Goal: Information Seeking & Learning: Learn about a topic

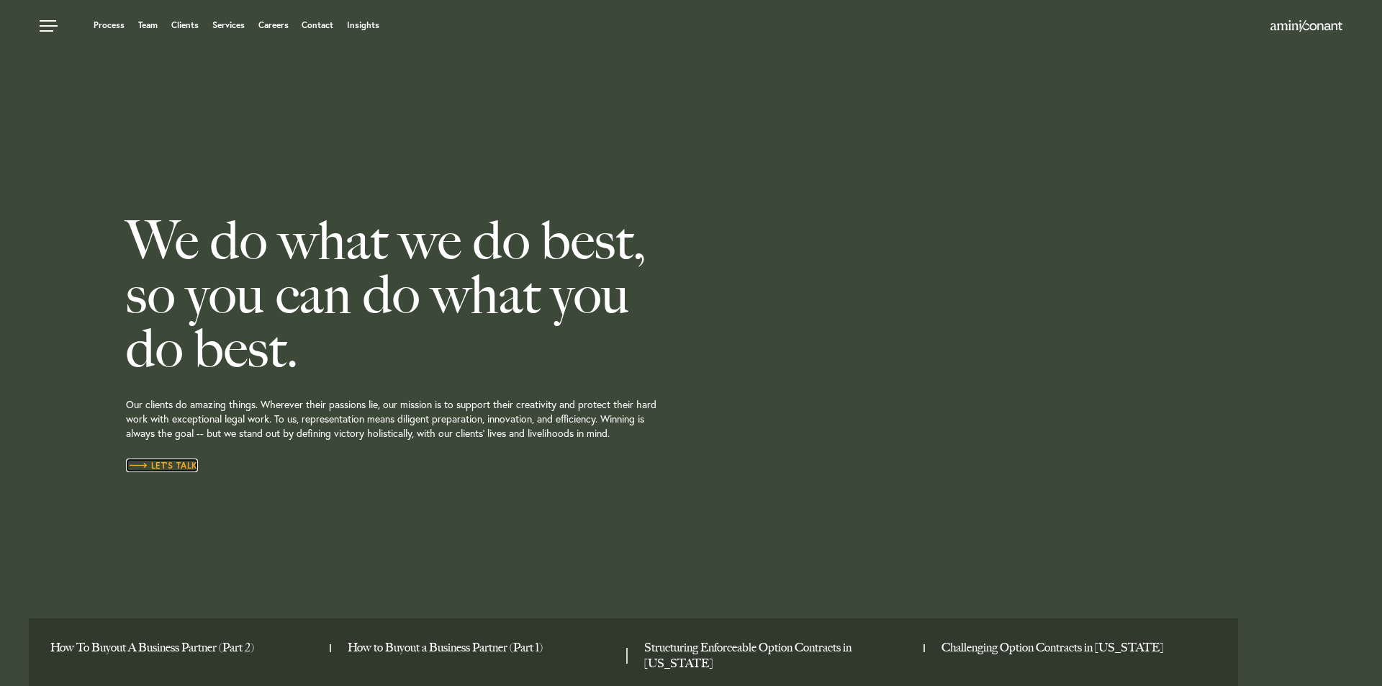
click at [166, 464] on span "Let’s Talk" at bounding box center [162, 465] width 72 height 9
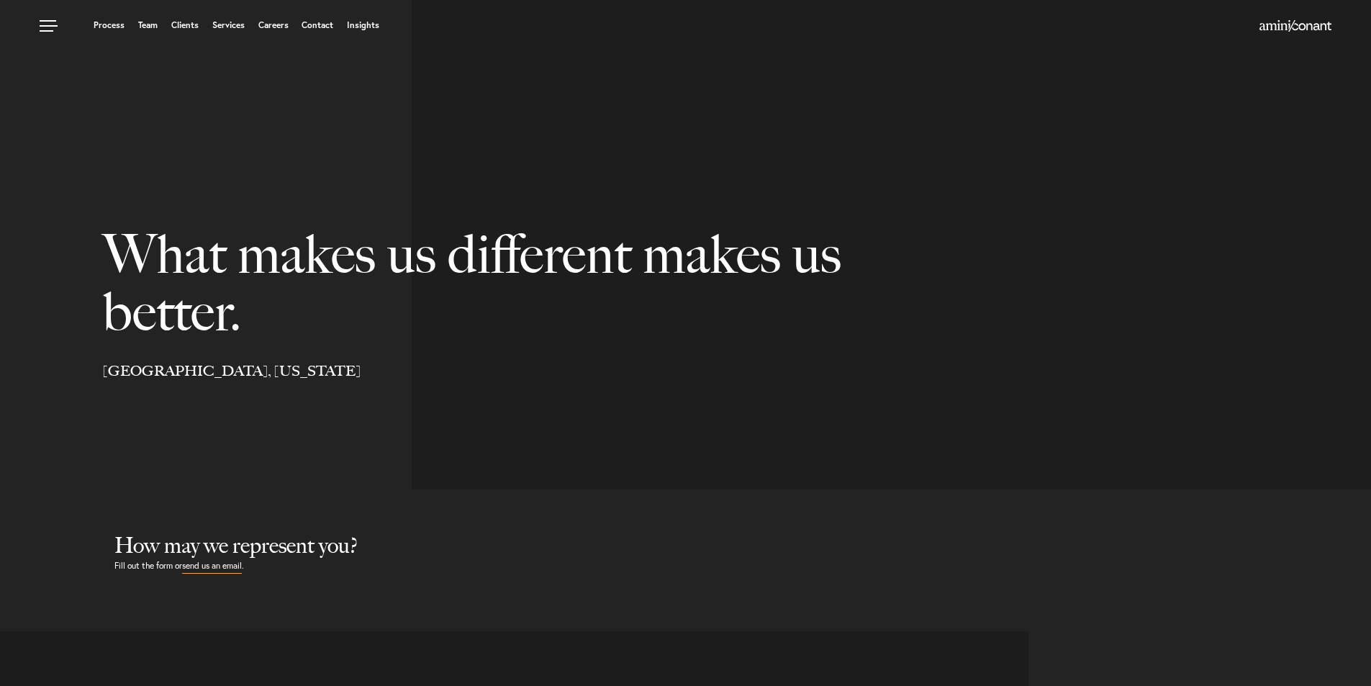
select select "Austin"
select select "Business and Civil Litigation"
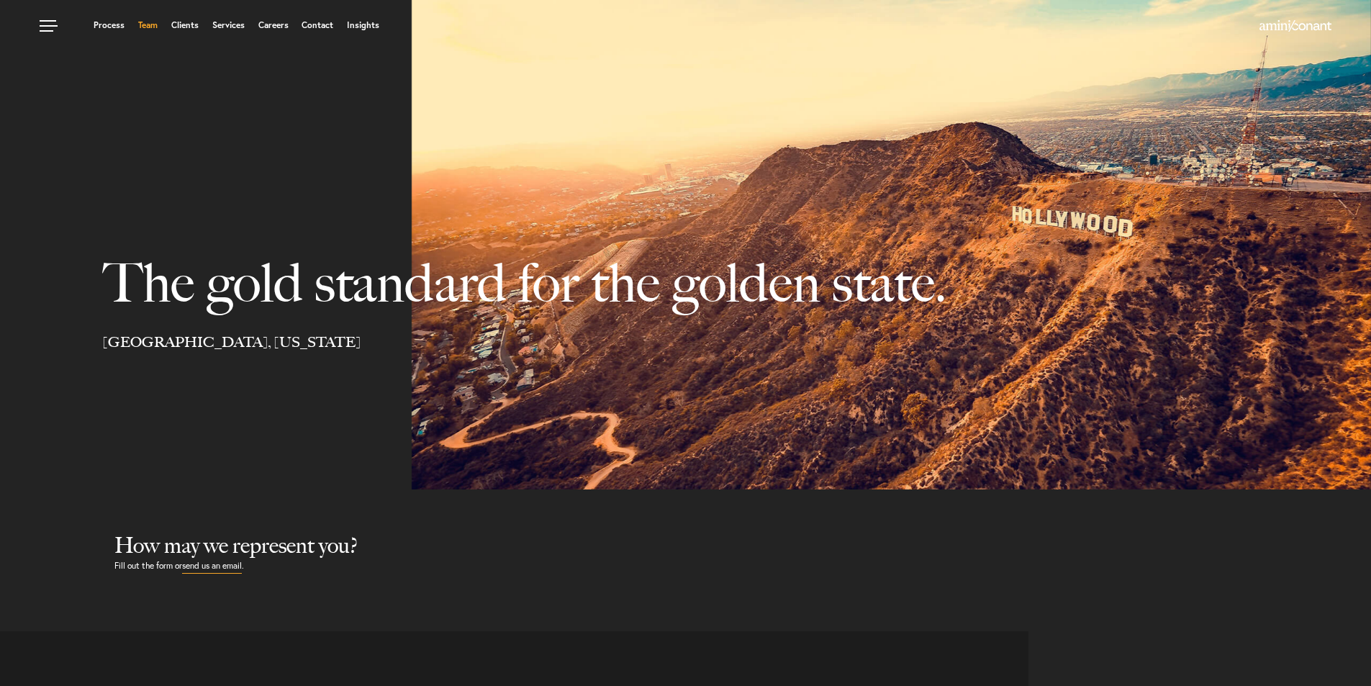
click at [147, 24] on link "Team" at bounding box center [147, 25] width 19 height 9
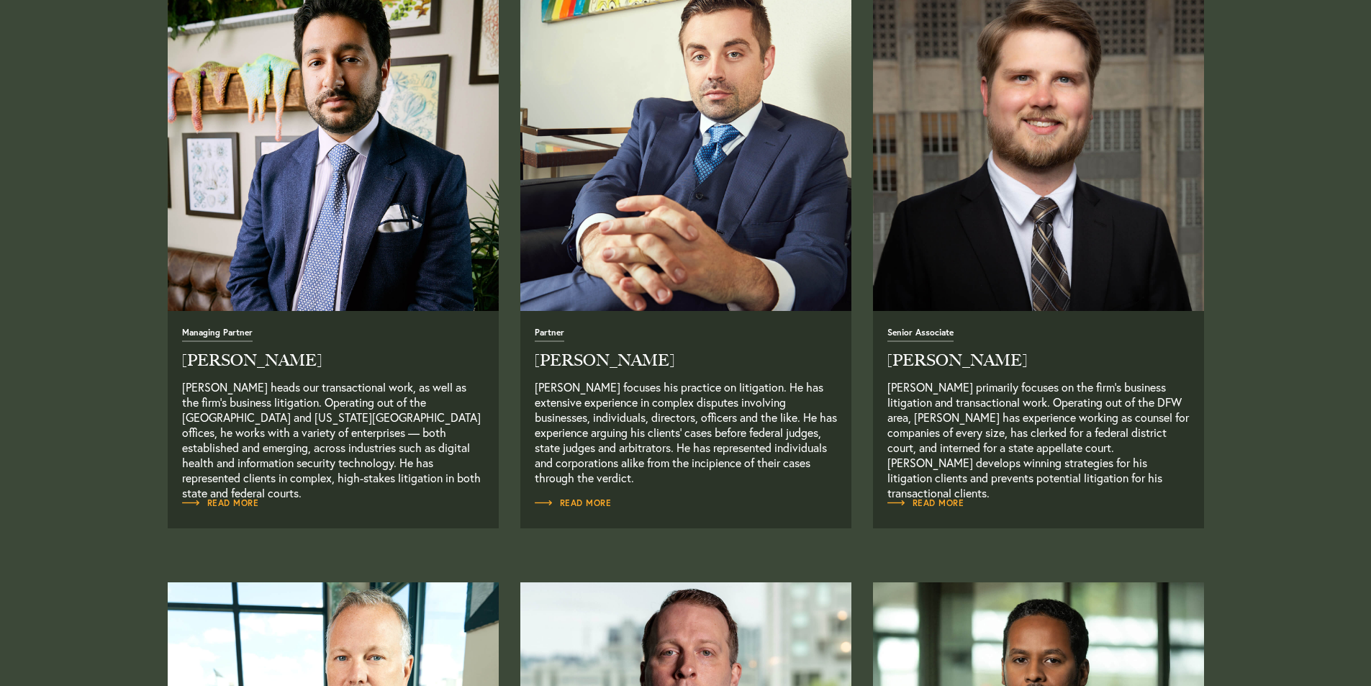
scroll to position [720, 0]
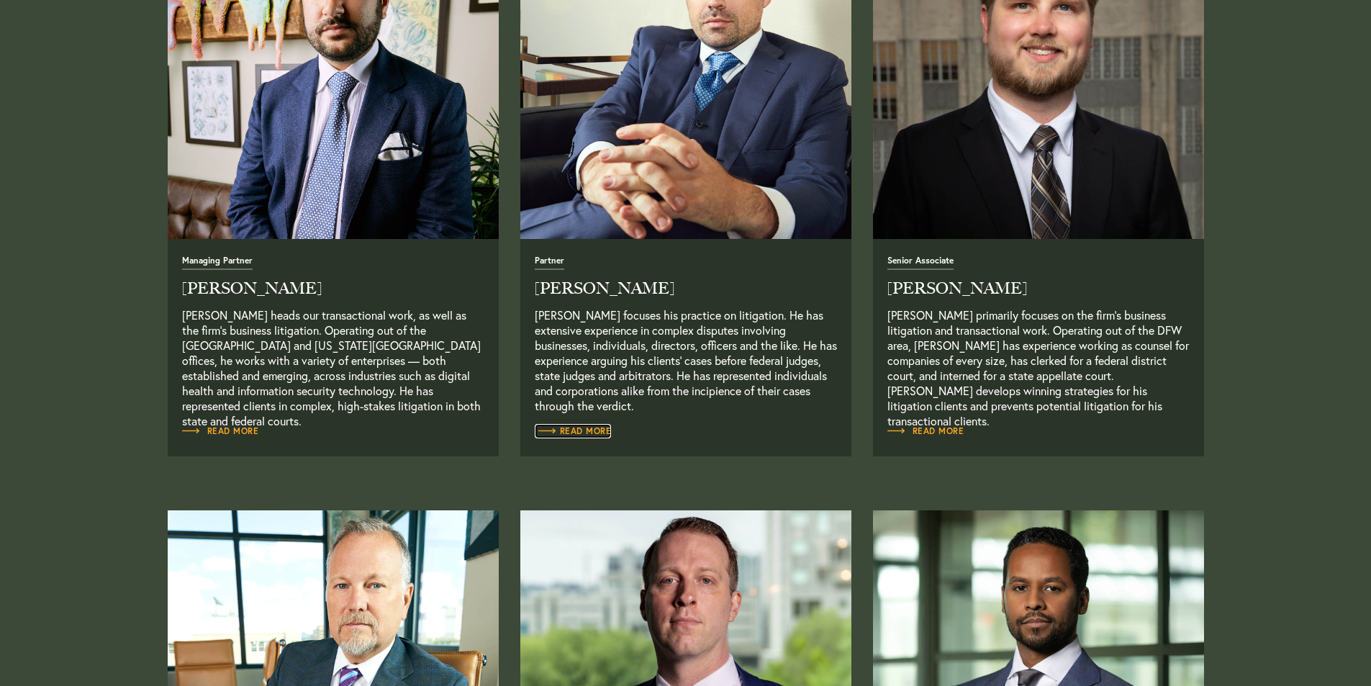
click at [566, 433] on span "Read More" at bounding box center [573, 431] width 77 height 9
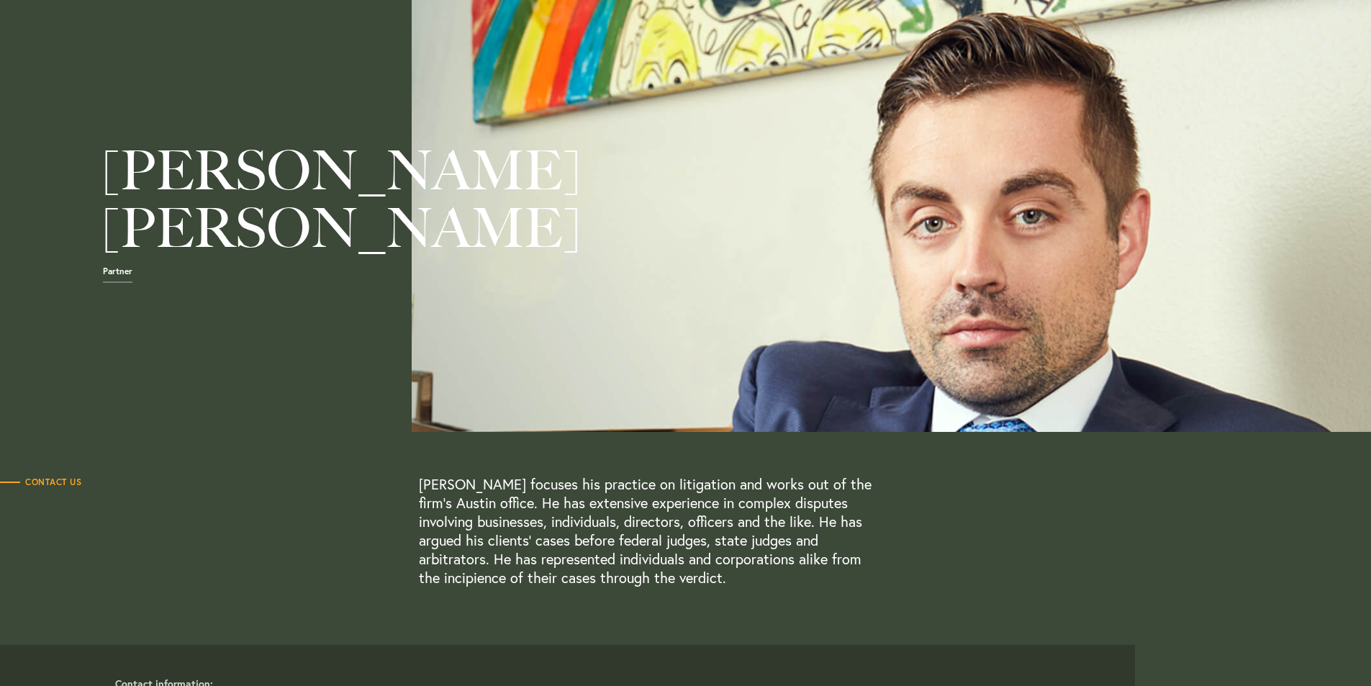
scroll to position [288, 0]
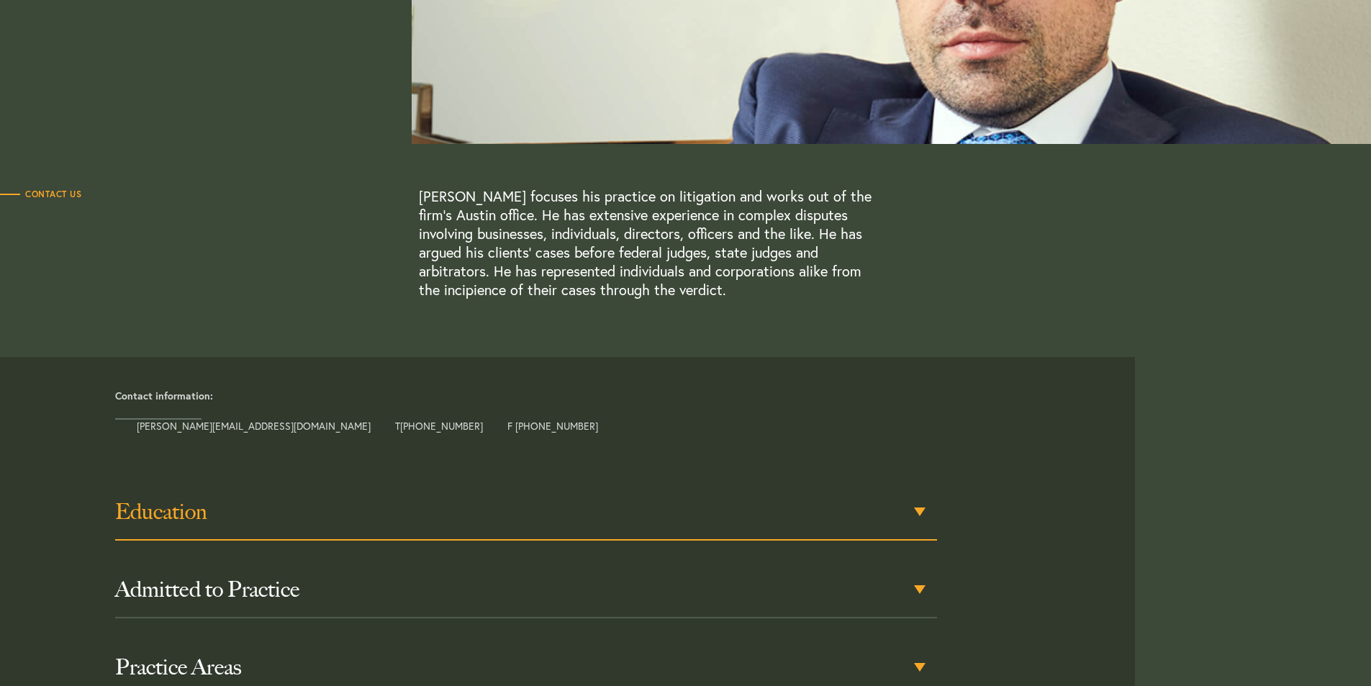
click at [918, 513] on div "Education" at bounding box center [526, 512] width 822 height 56
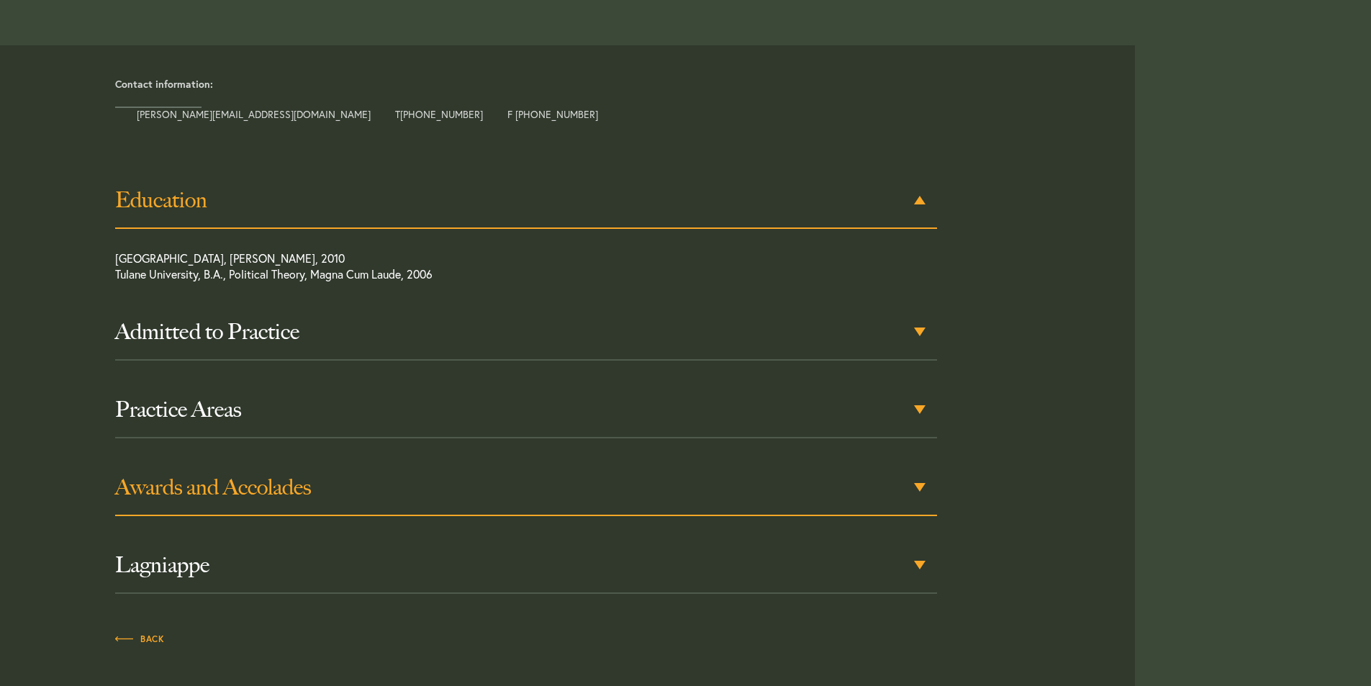
scroll to position [601, 0]
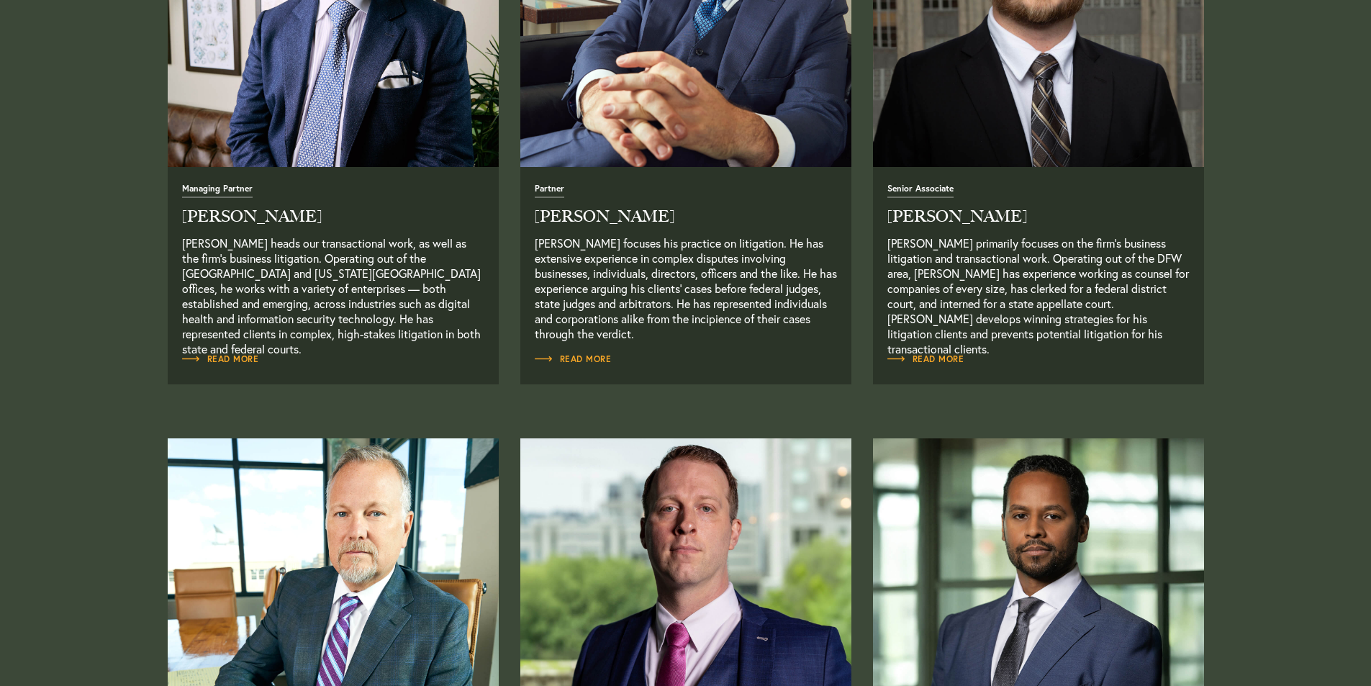
scroll to position [864, 0]
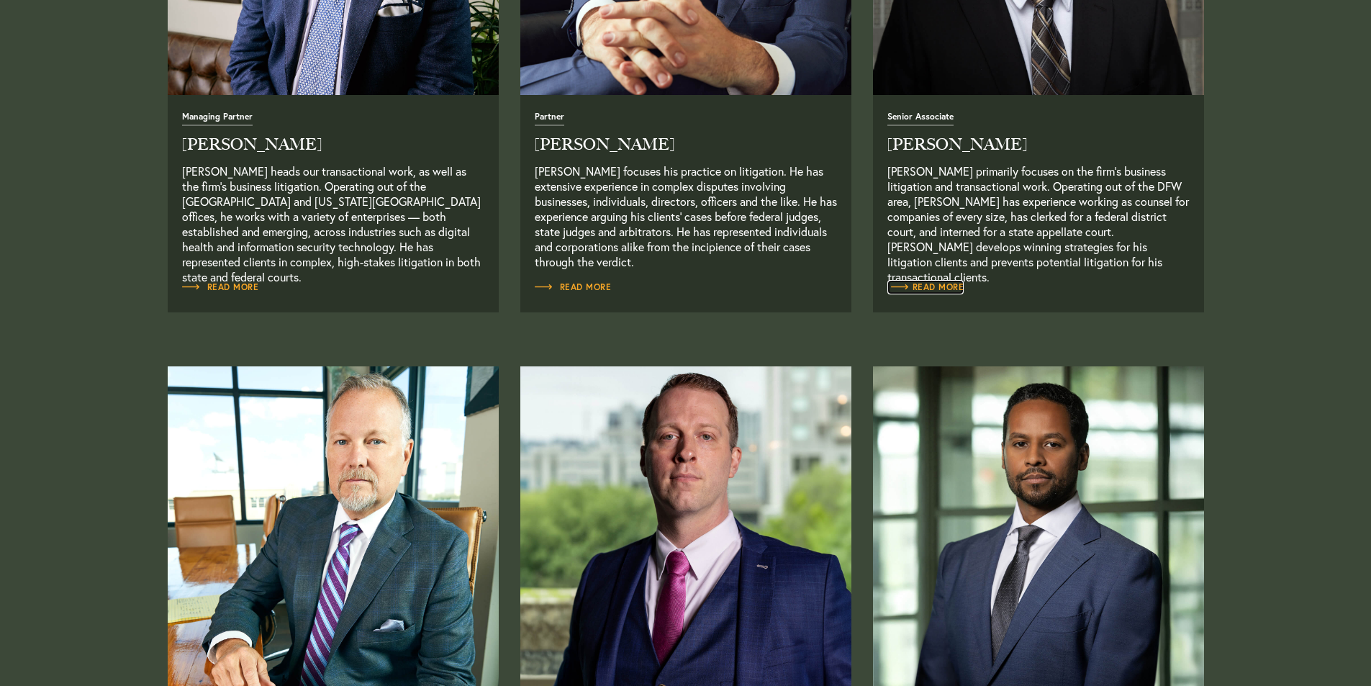
click at [936, 291] on span "Read More" at bounding box center [925, 287] width 77 height 9
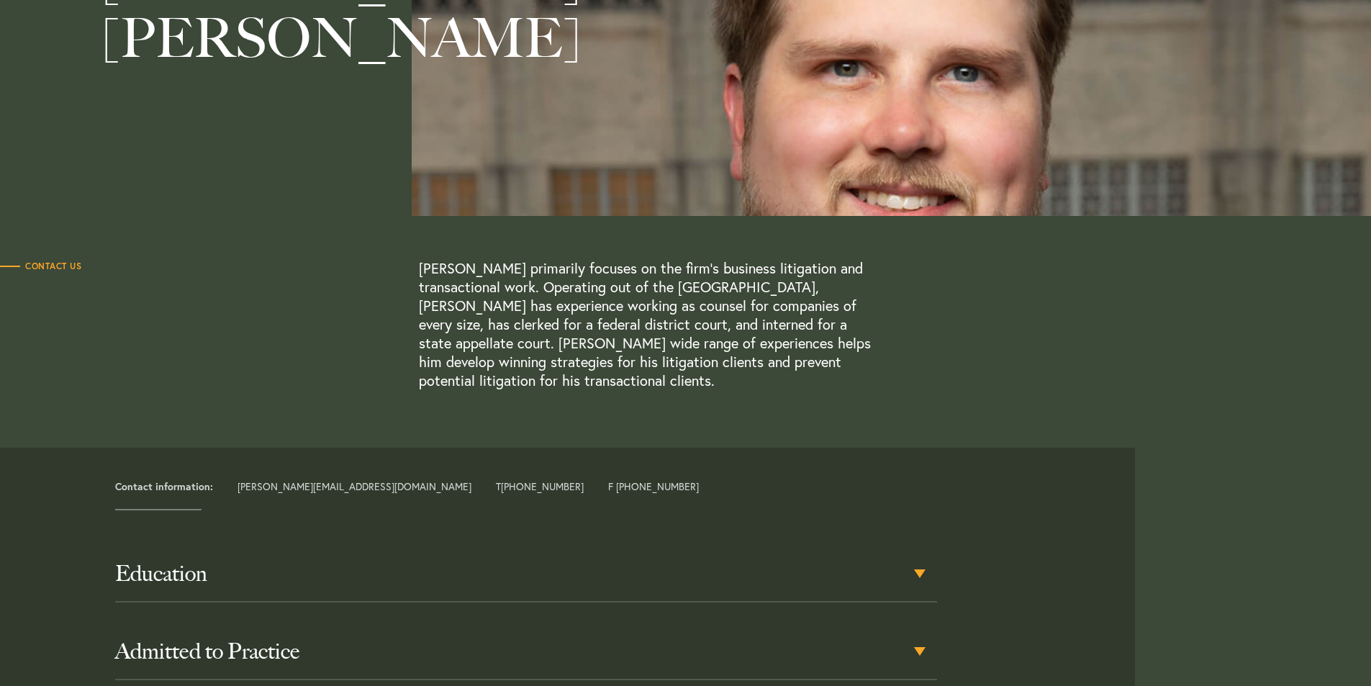
scroll to position [288, 0]
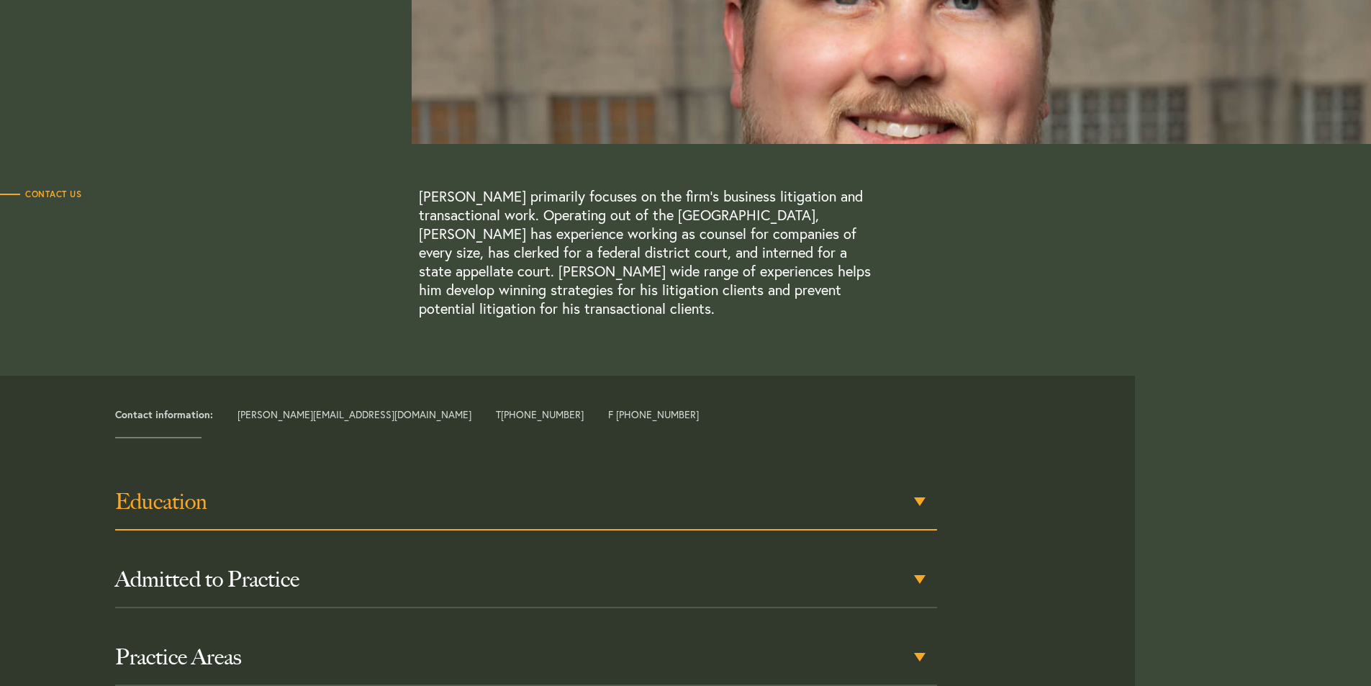
click at [923, 500] on div "Education" at bounding box center [526, 502] width 822 height 56
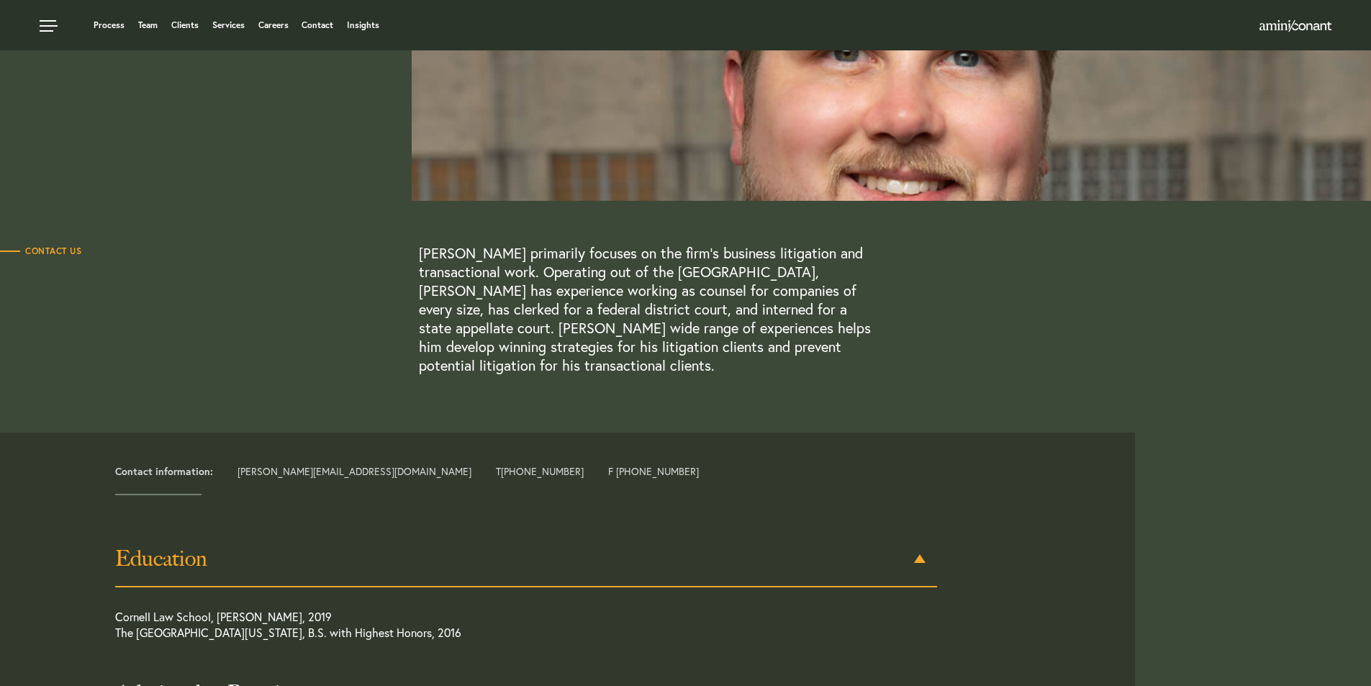
scroll to position [0, 0]
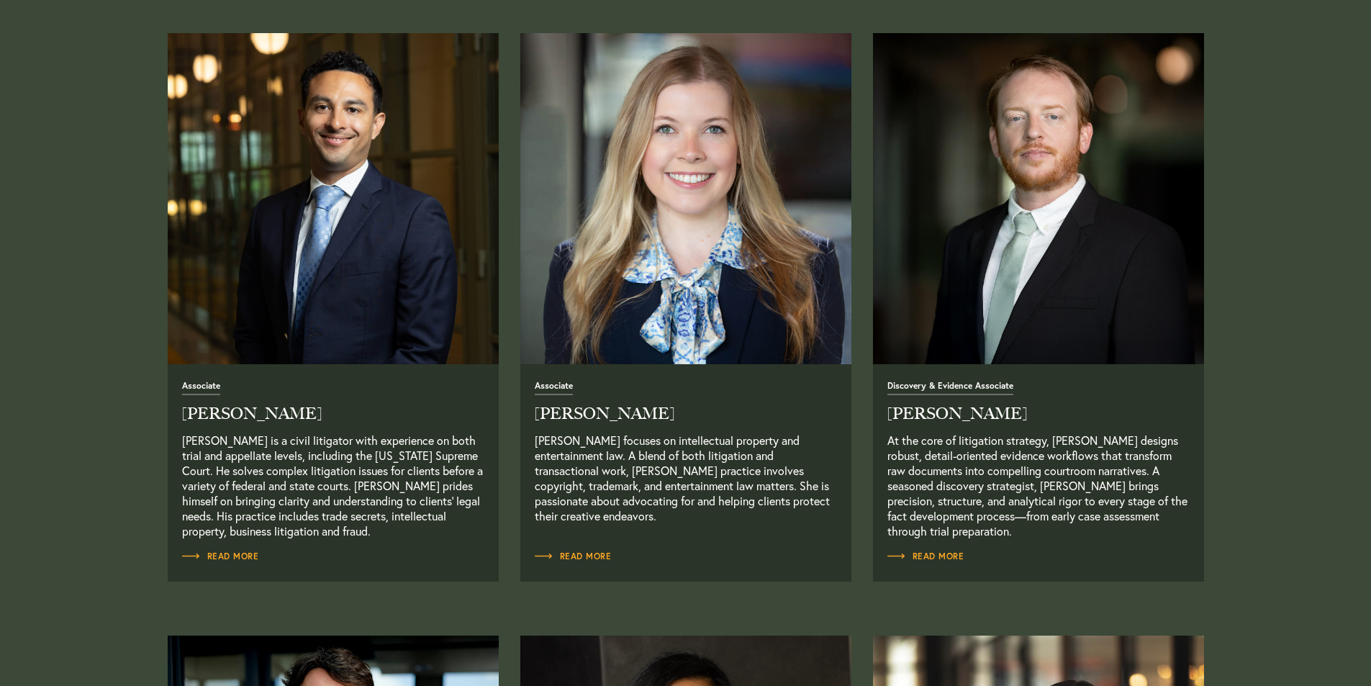
scroll to position [1871, 0]
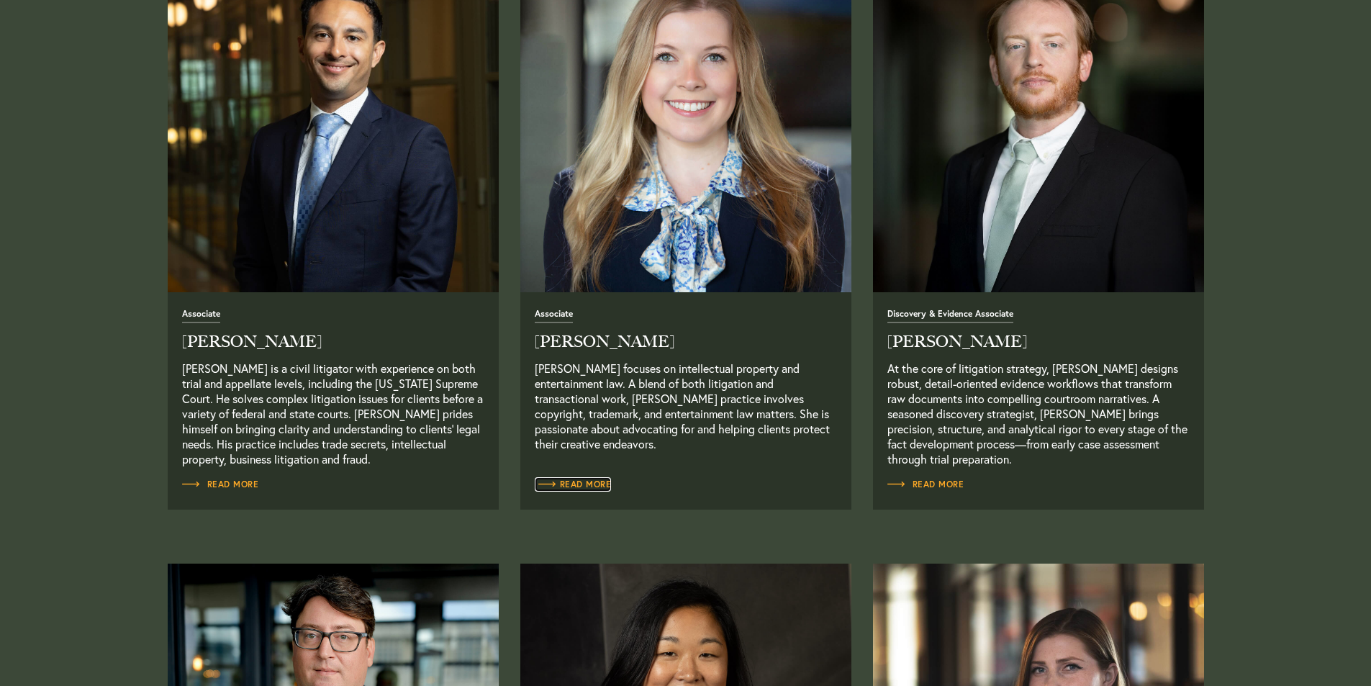
click at [575, 485] on span "Read More" at bounding box center [573, 484] width 77 height 9
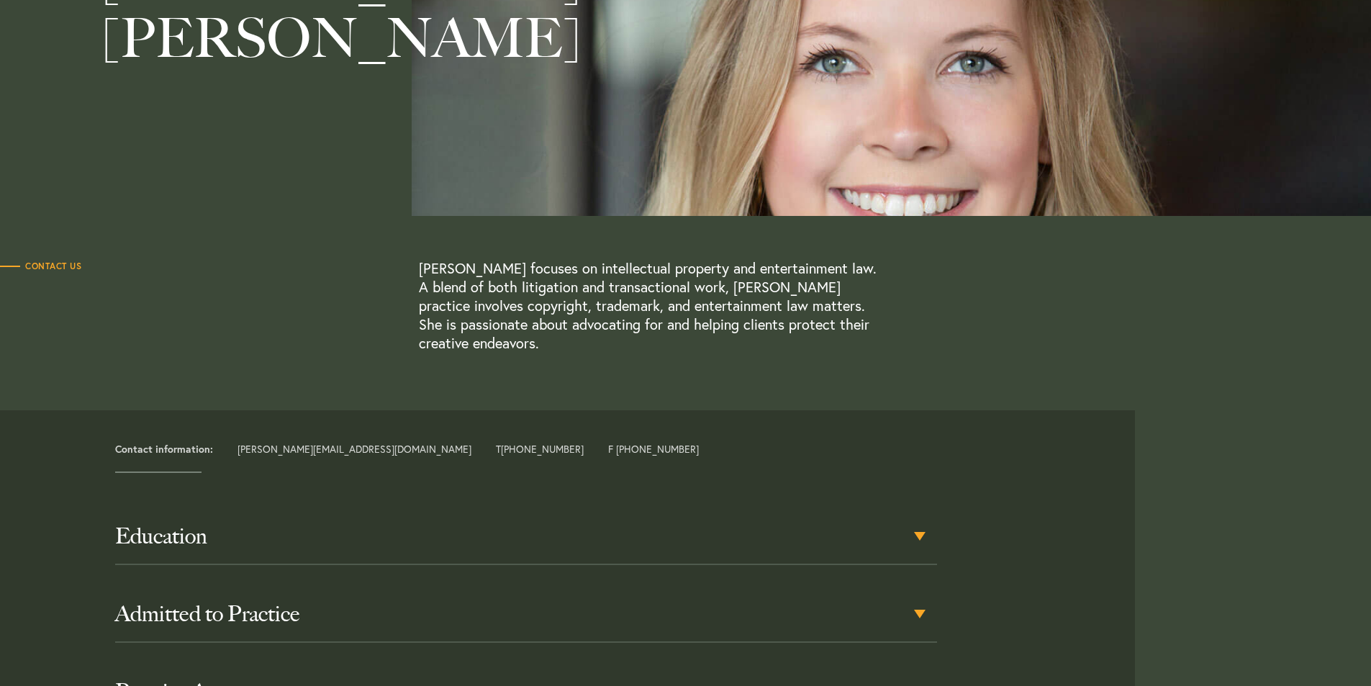
scroll to position [288, 0]
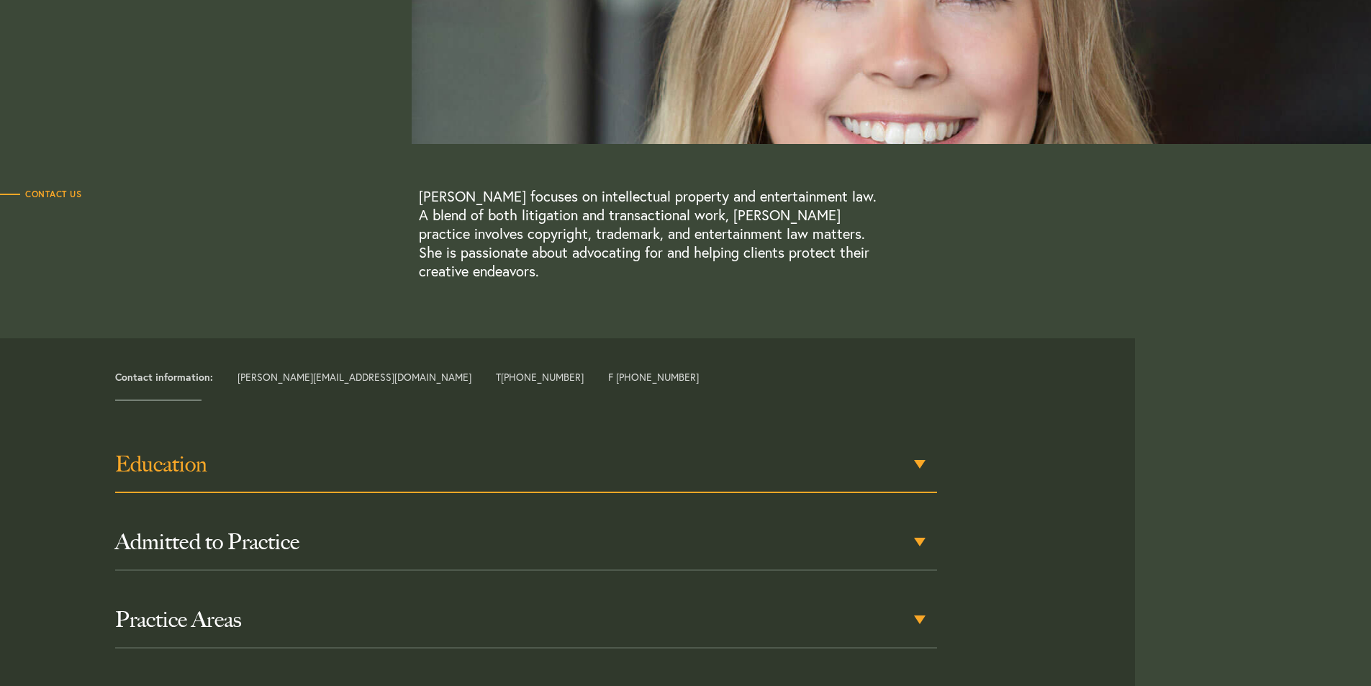
click at [919, 463] on div "Education" at bounding box center [526, 465] width 822 height 56
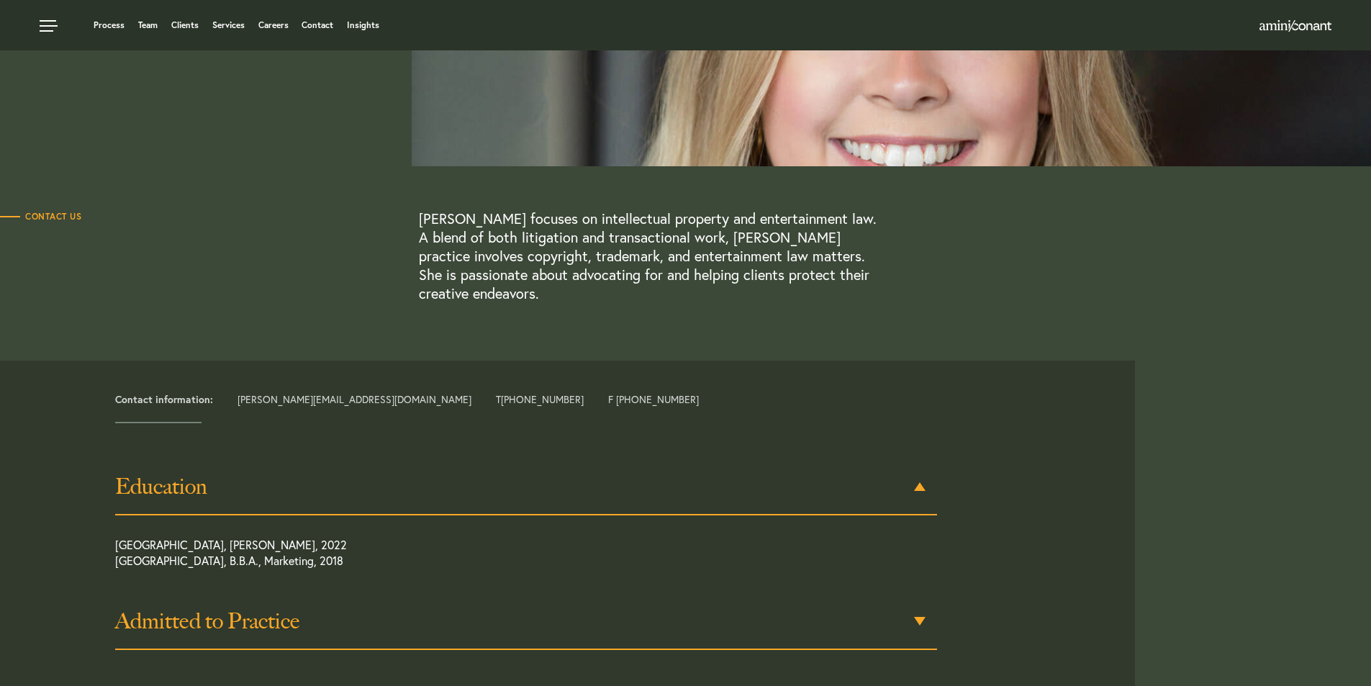
scroll to position [0, 0]
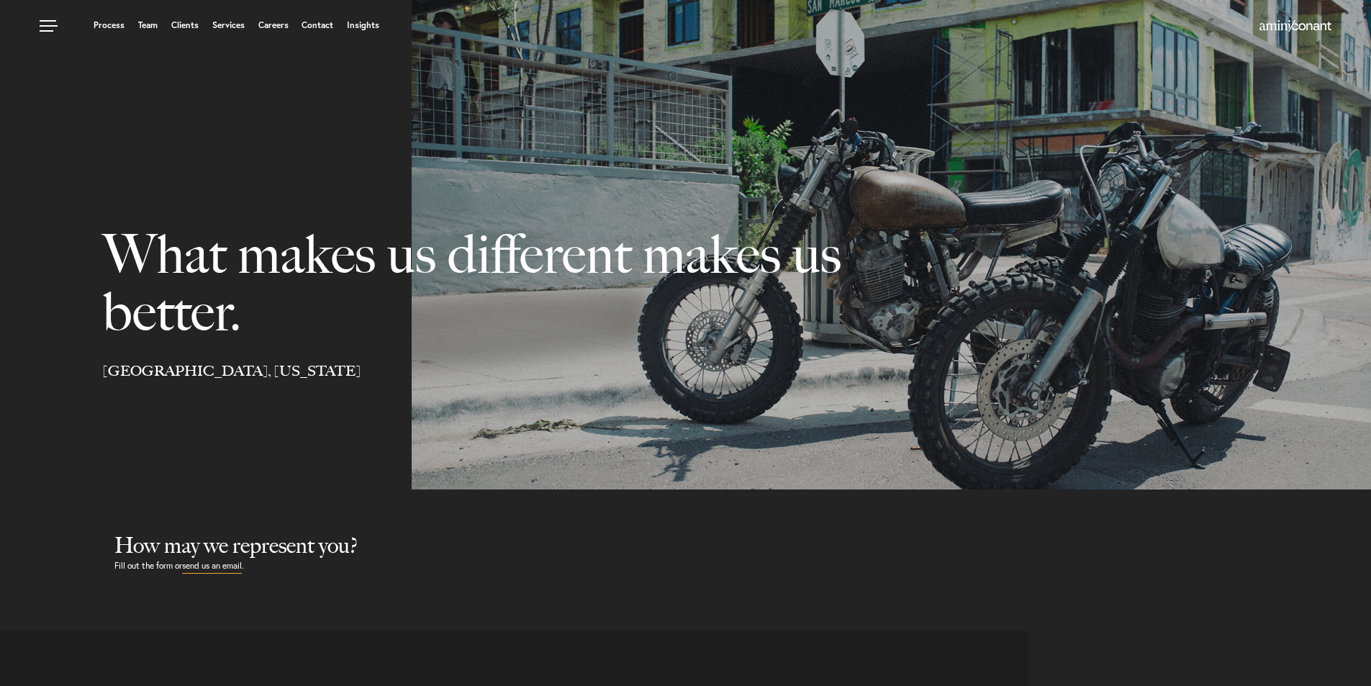
select select "Austin"
select select "Business and Civil Litigation"
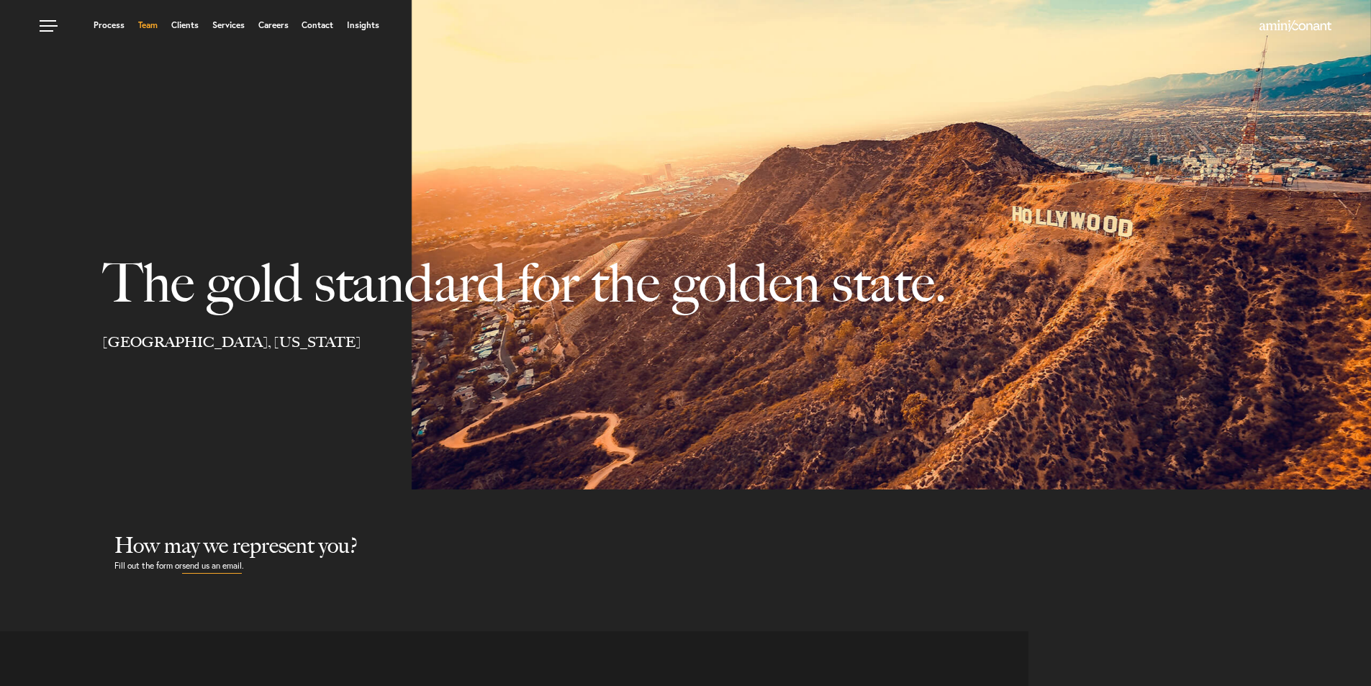
click at [151, 25] on link "Team" at bounding box center [147, 25] width 19 height 9
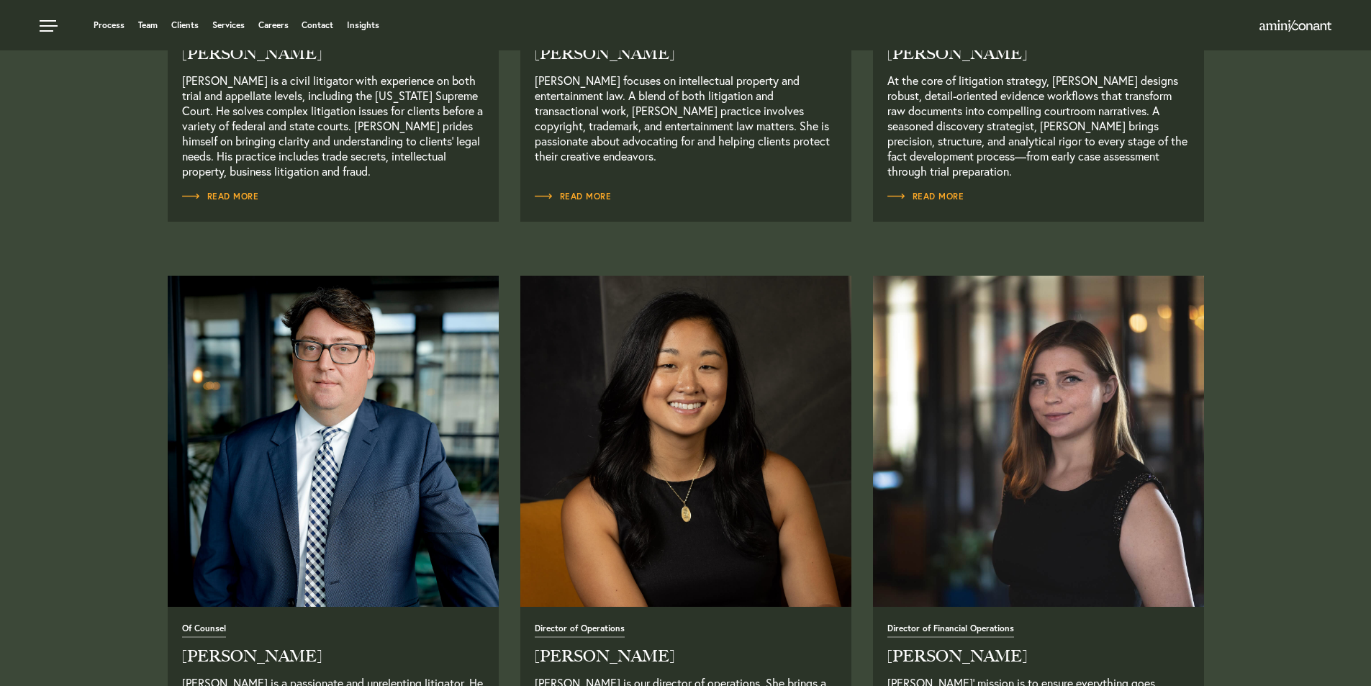
scroll to position [1871, 0]
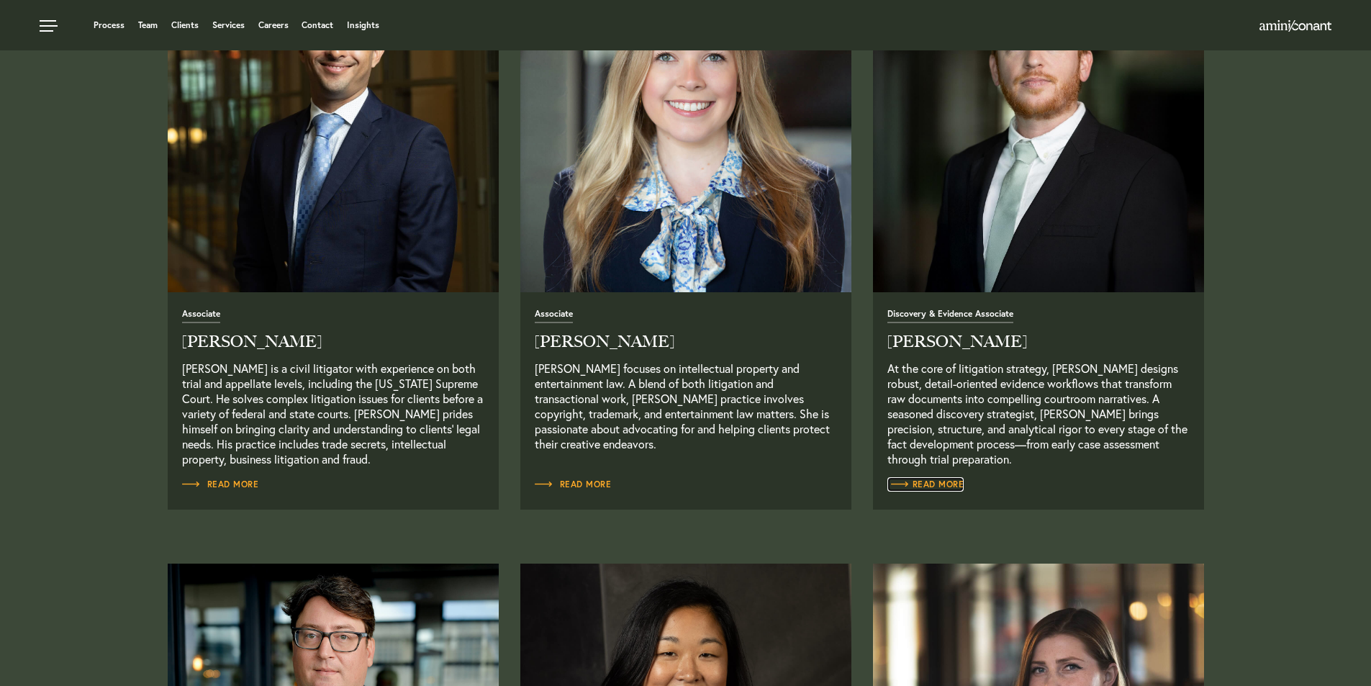
click at [952, 481] on span "Read More" at bounding box center [925, 484] width 77 height 9
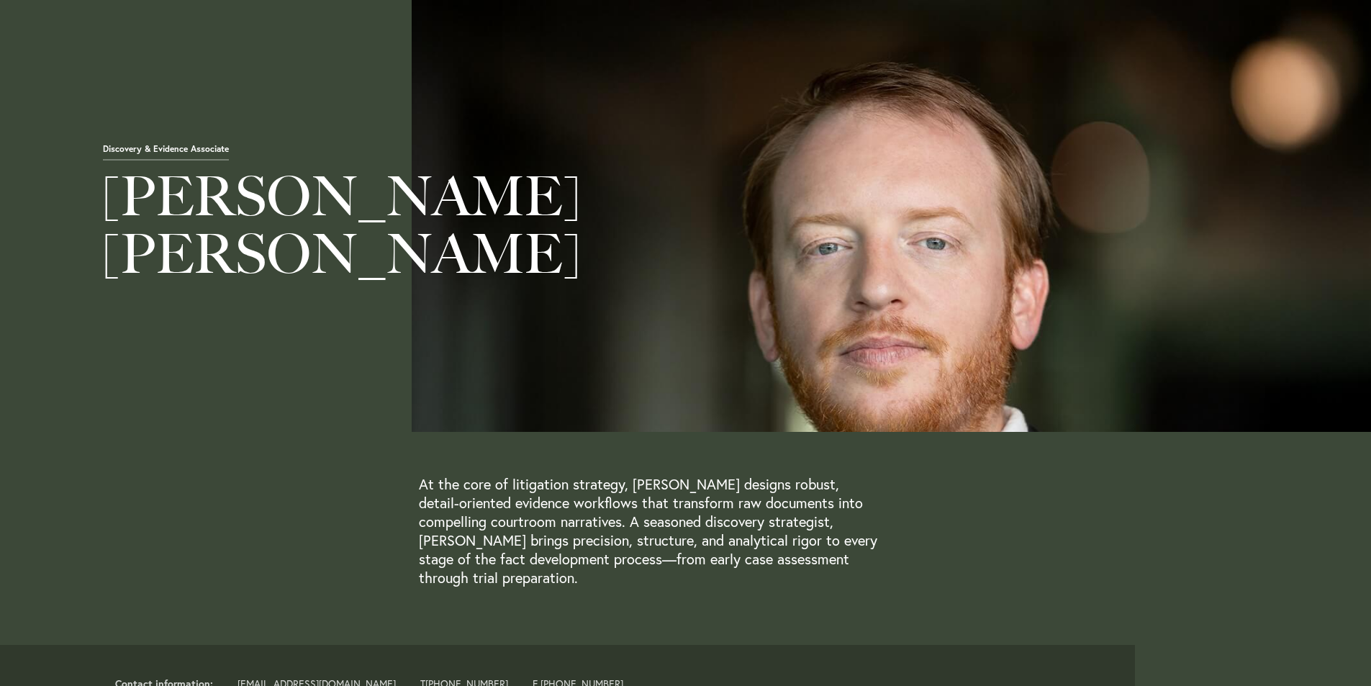
scroll to position [360, 0]
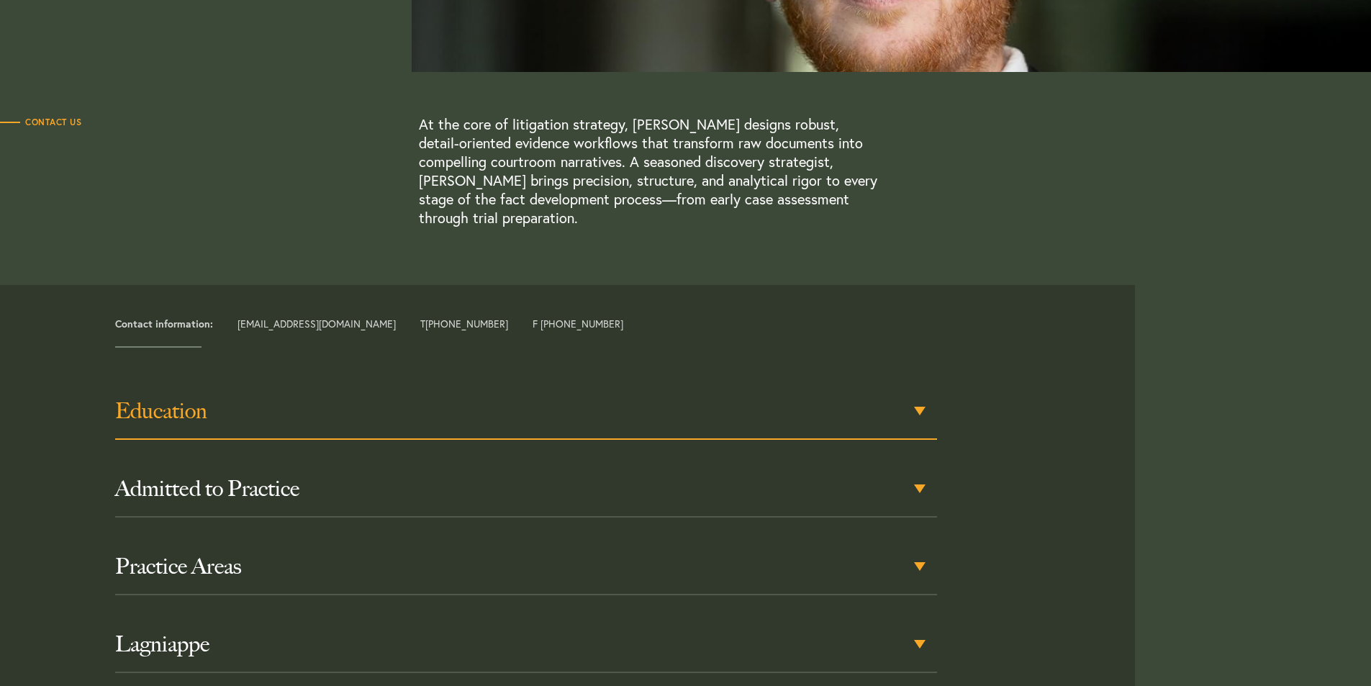
click at [157, 413] on h3 "Education" at bounding box center [526, 411] width 822 height 26
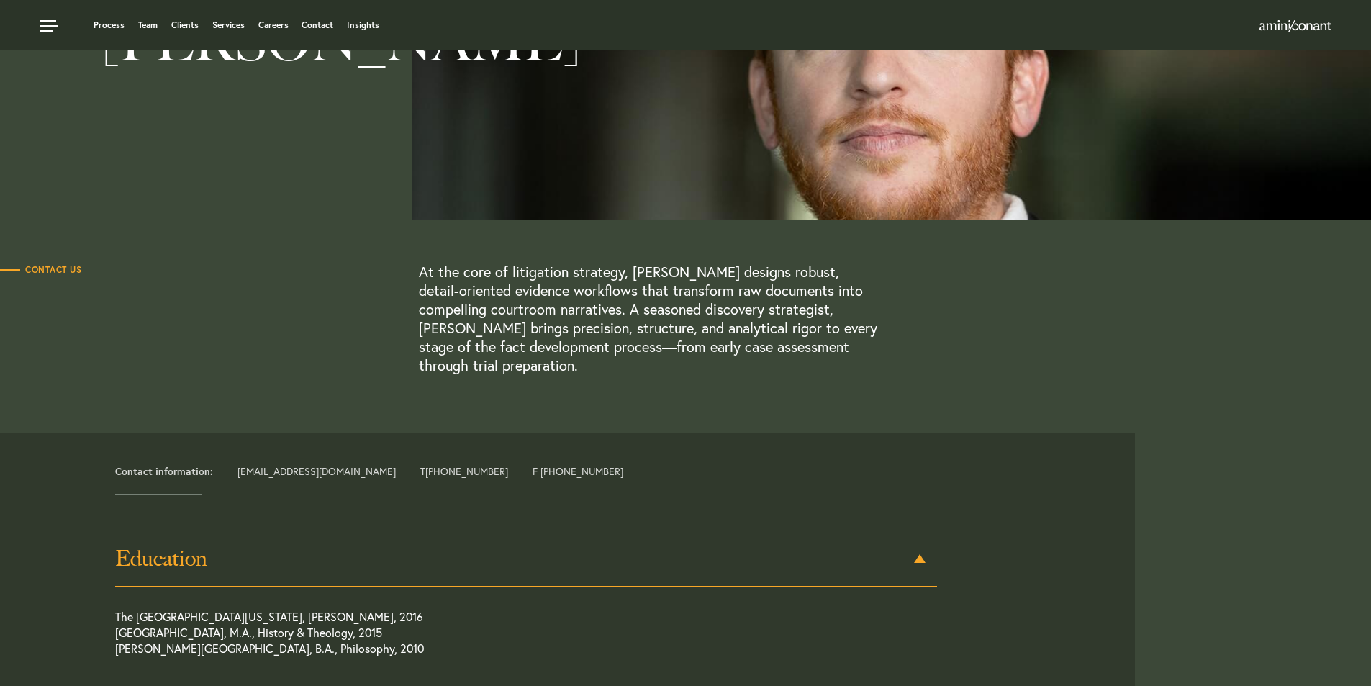
scroll to position [0, 0]
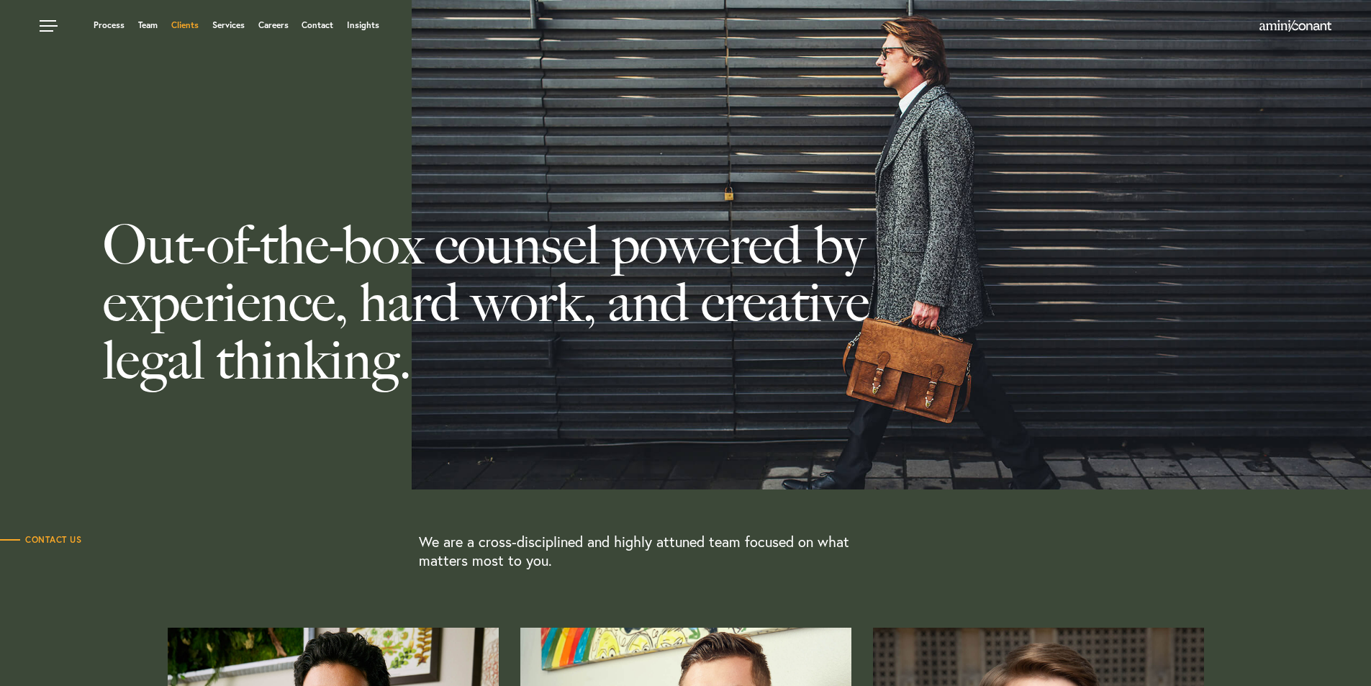
click at [189, 24] on link "Clients" at bounding box center [184, 25] width 27 height 9
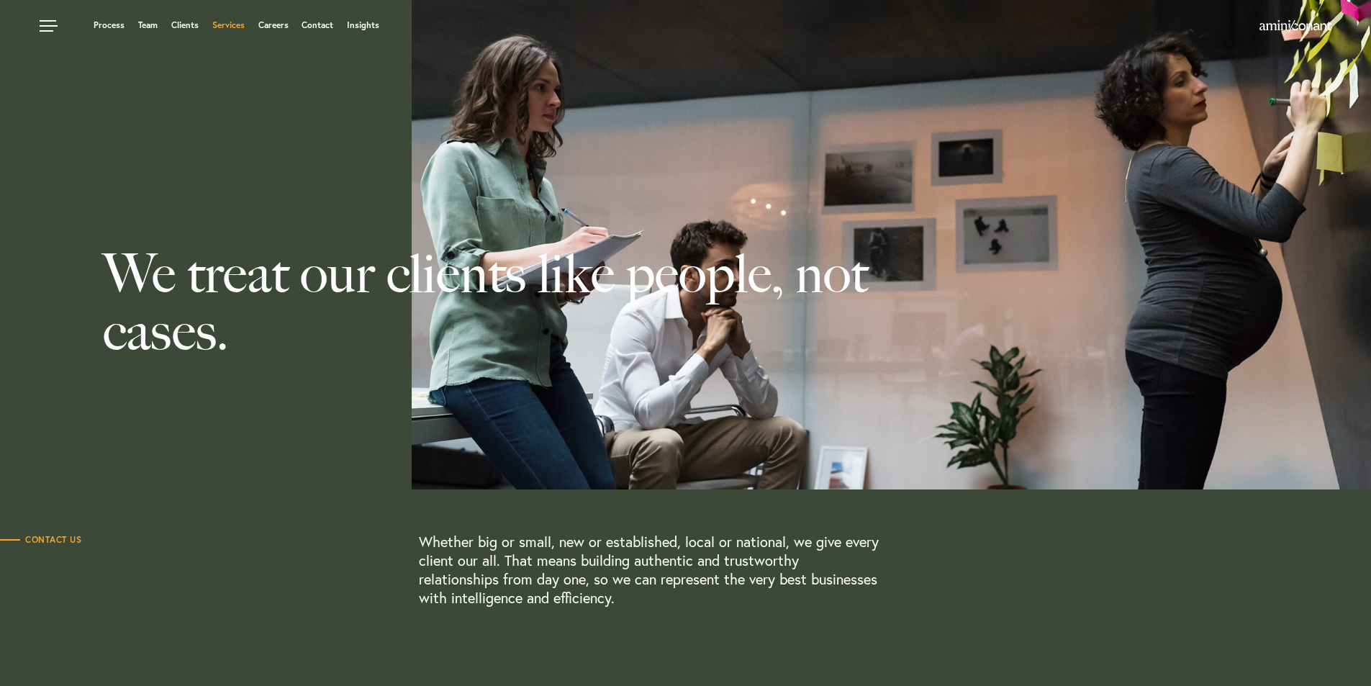
click at [221, 27] on link "Services" at bounding box center [228, 25] width 32 height 9
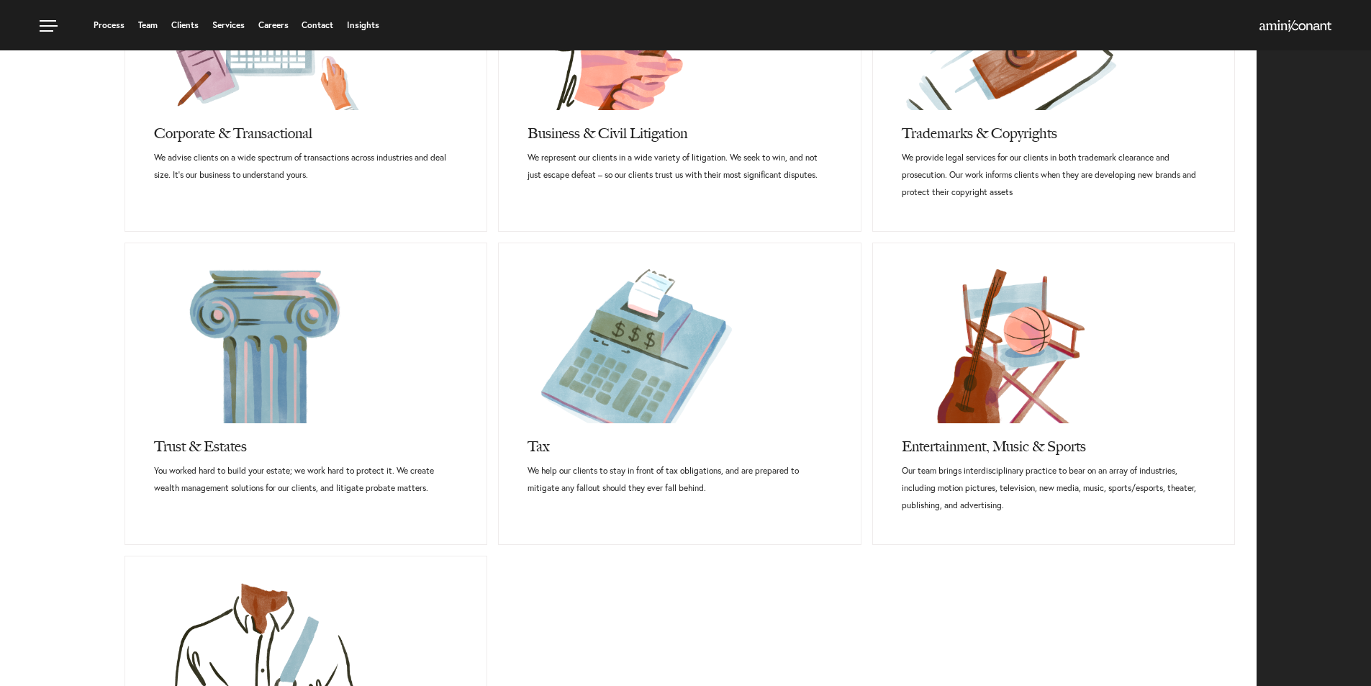
scroll to position [720, 0]
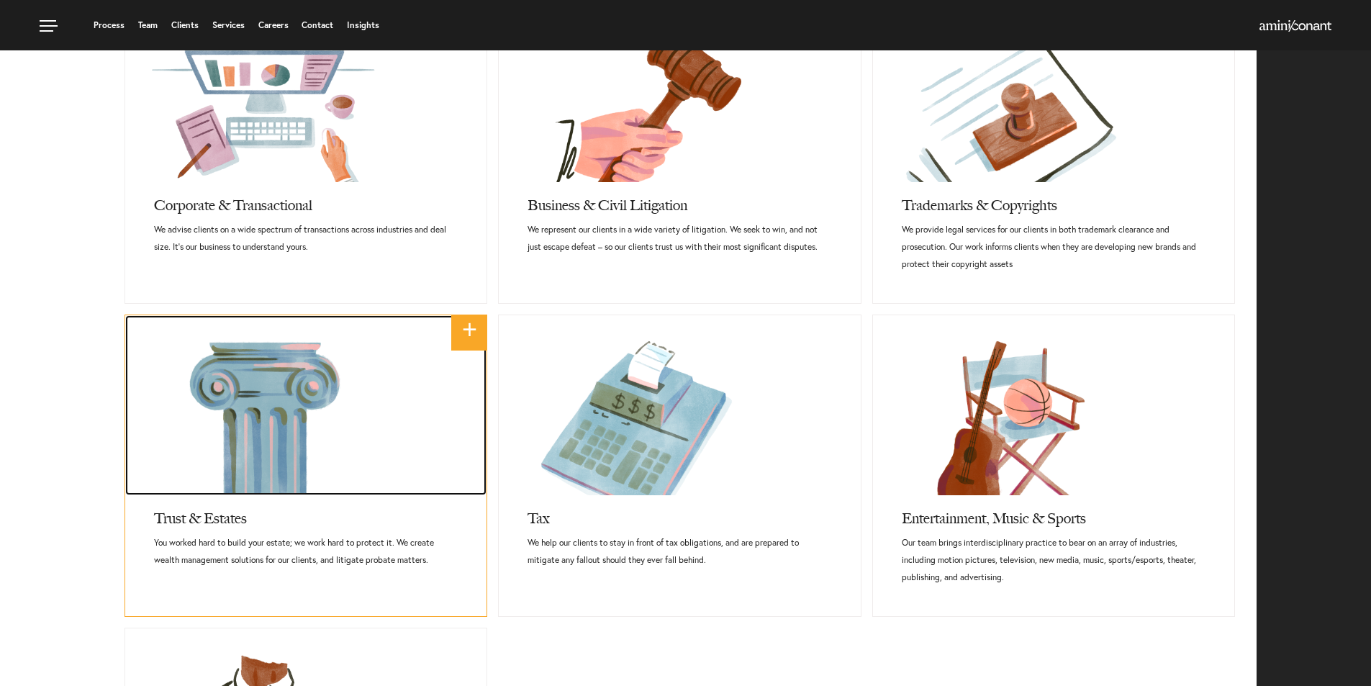
click at [262, 463] on link at bounding box center [305, 405] width 361 height 180
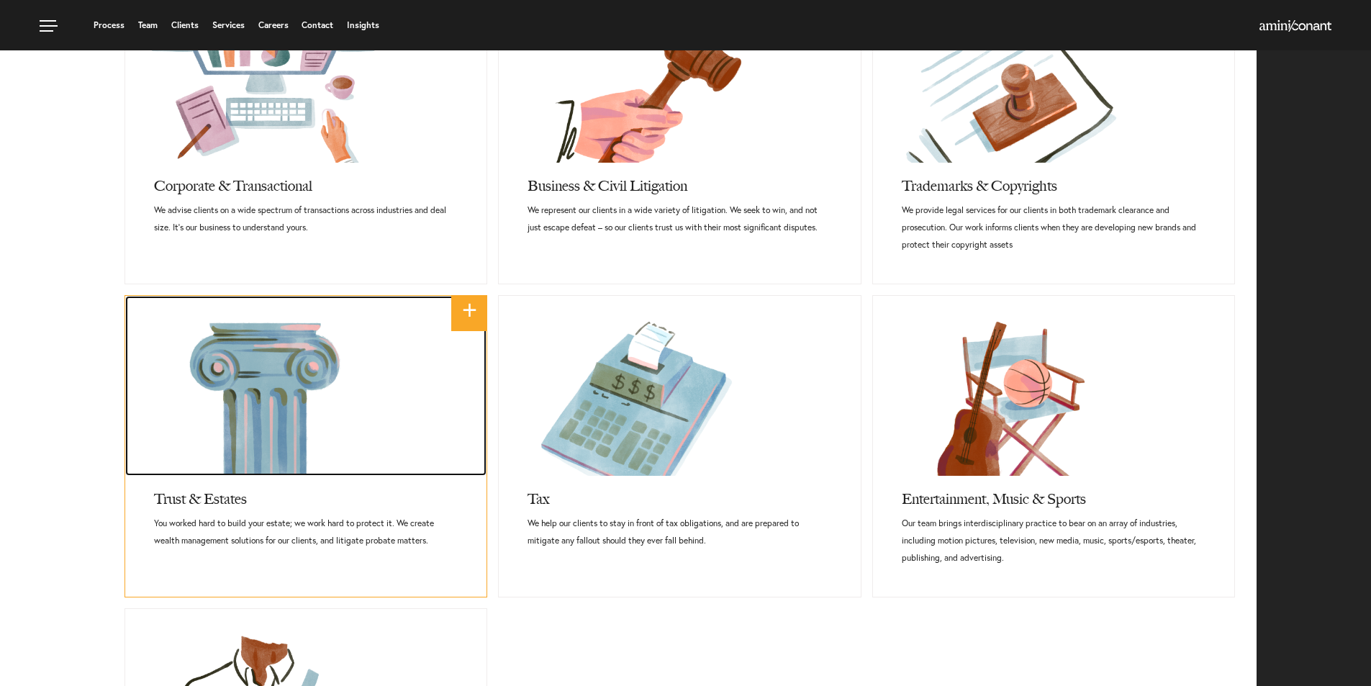
click at [262, 463] on link at bounding box center [305, 386] width 361 height 180
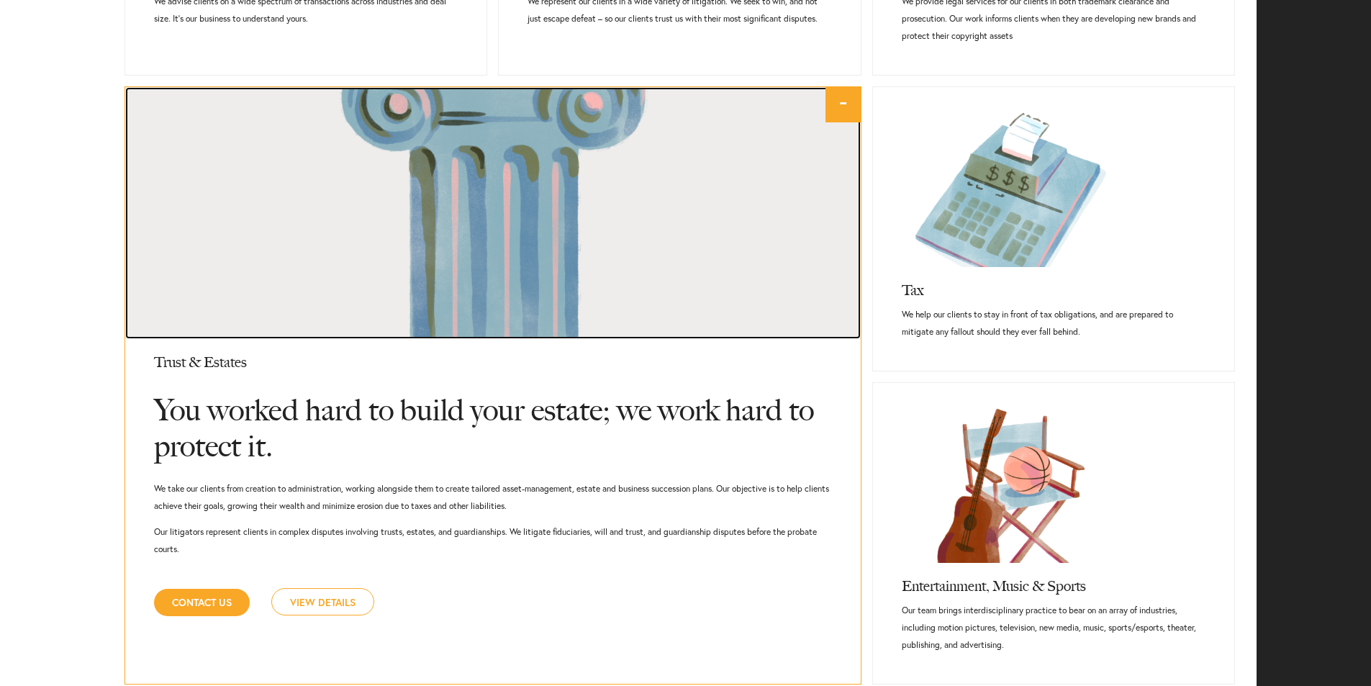
scroll to position [977, 0]
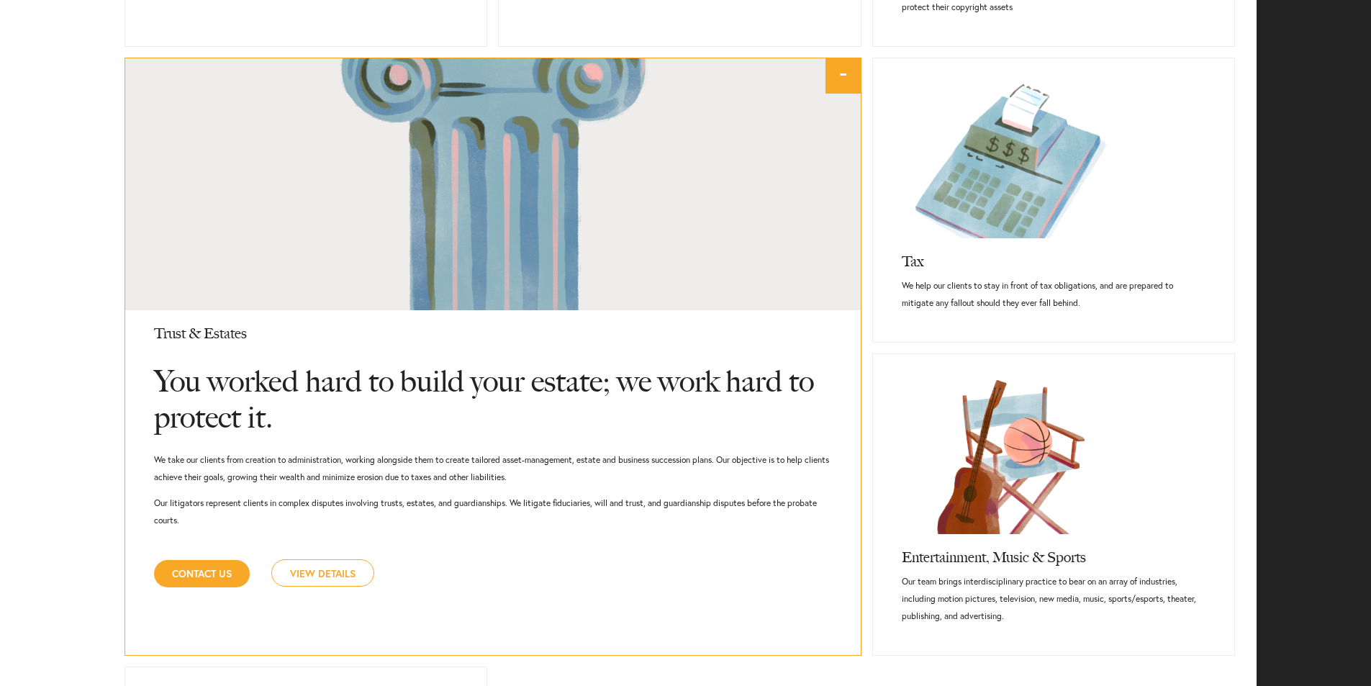
click at [345, 576] on link "View Details" at bounding box center [322, 572] width 103 height 27
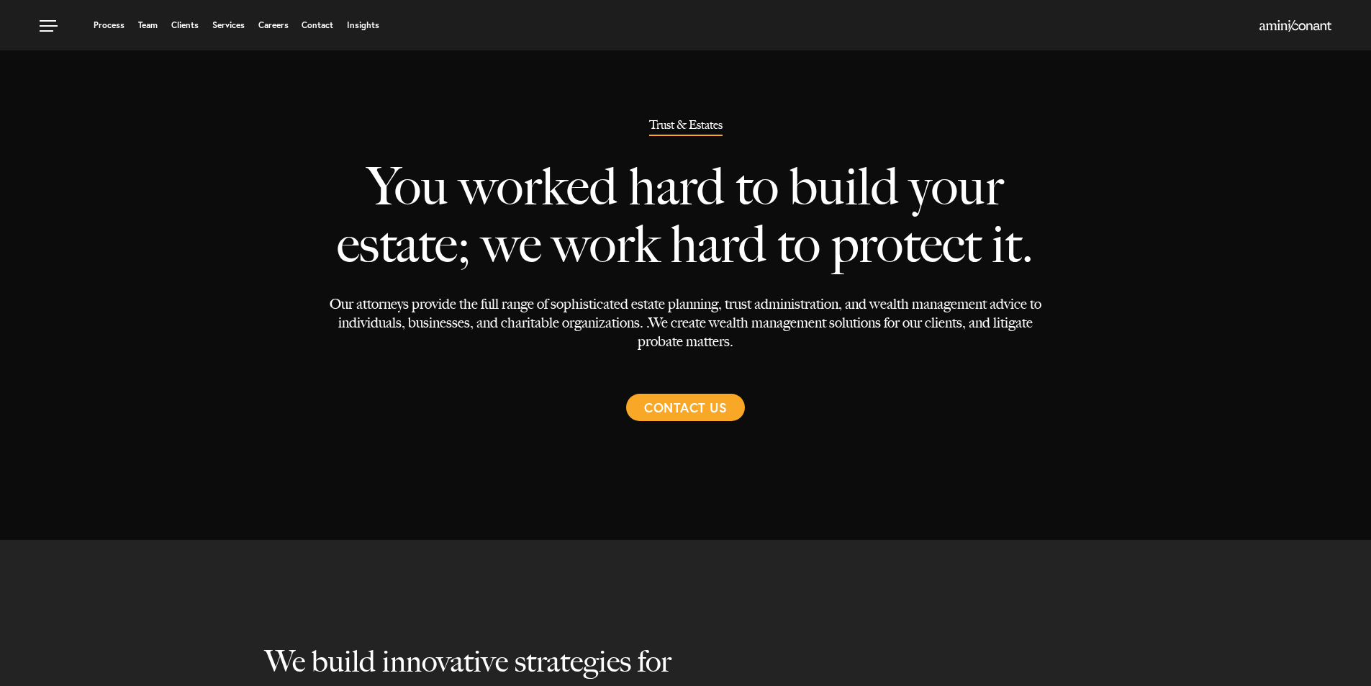
select select "Austin"
select select "Estate"
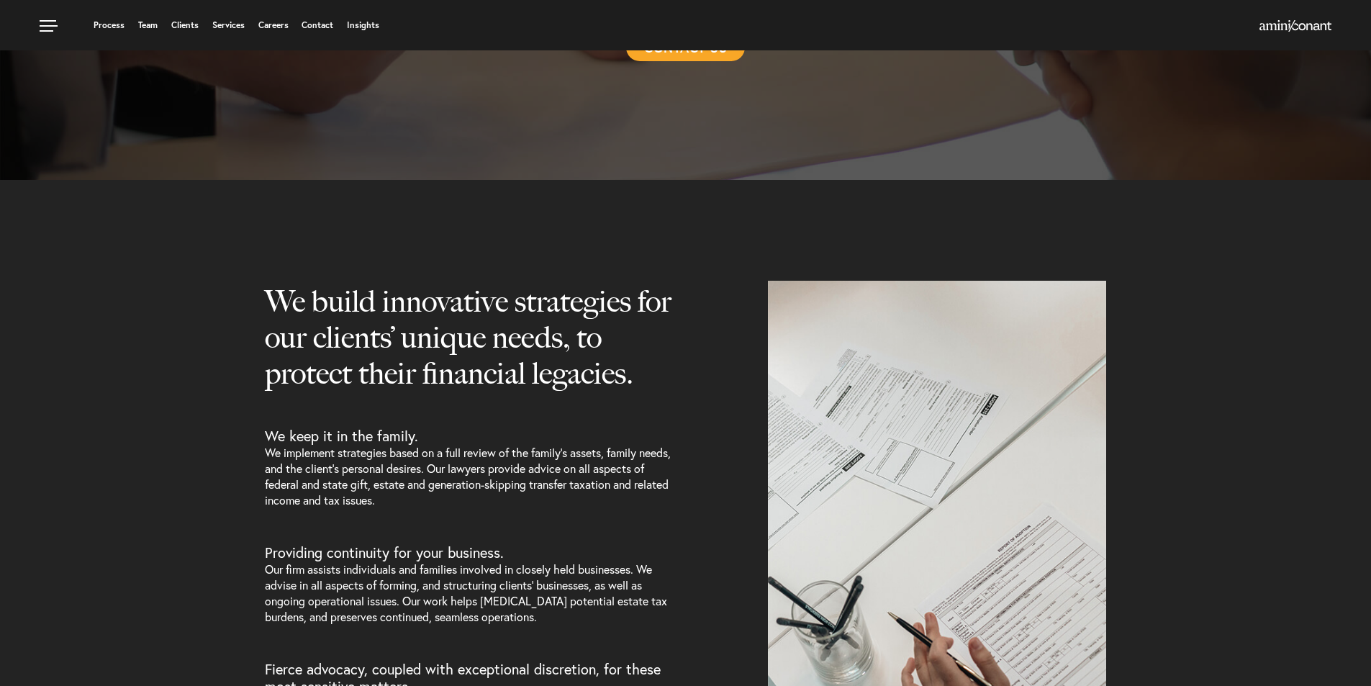
scroll to position [288, 0]
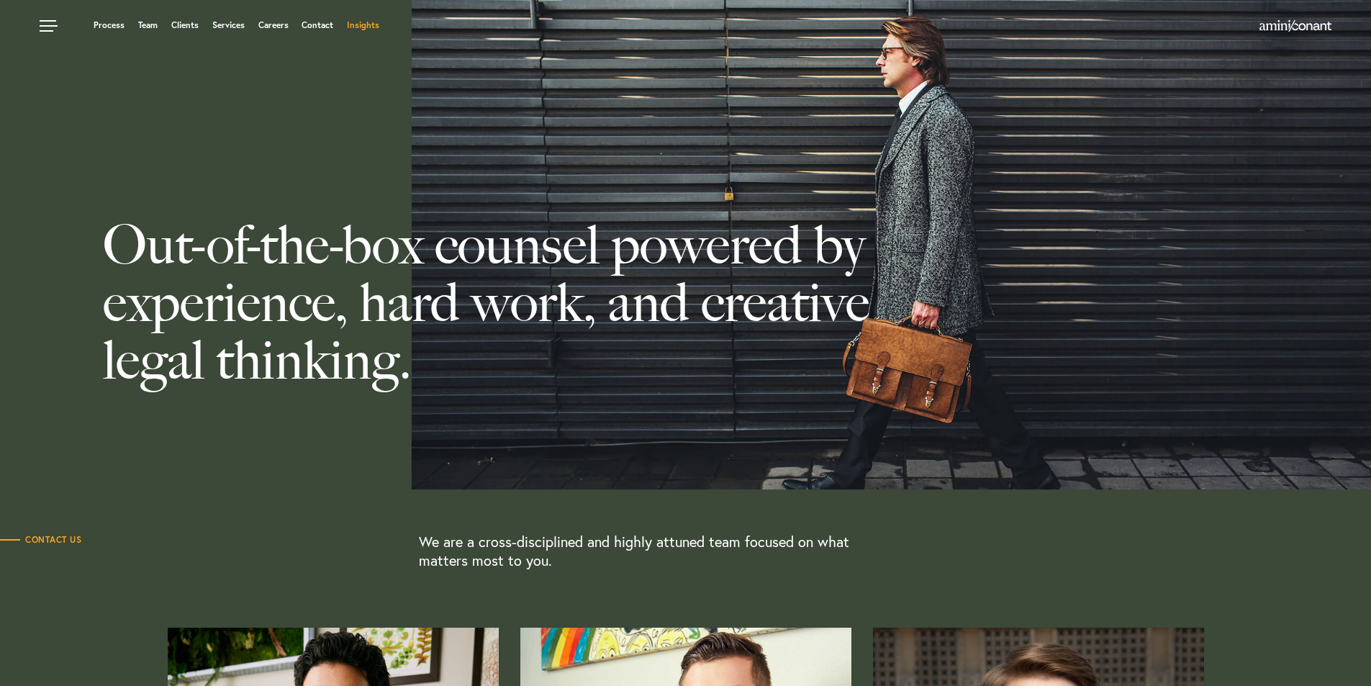
click at [373, 22] on link "Insights" at bounding box center [363, 25] width 32 height 9
